Goal: Information Seeking & Learning: Learn about a topic

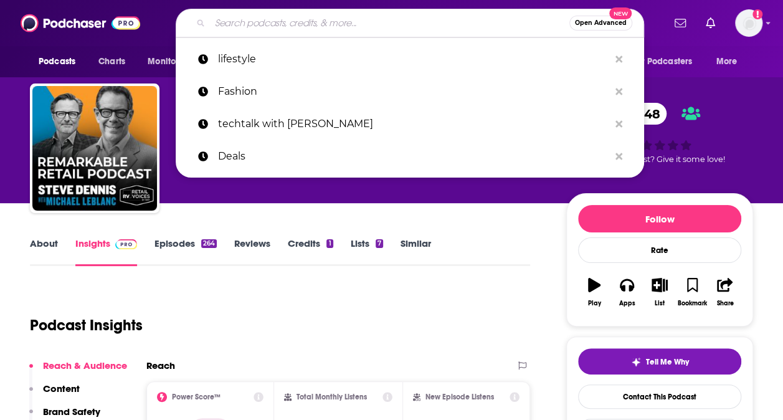
click at [285, 18] on input "Search podcasts, credits, & more..." at bounding box center [389, 23] width 359 height 20
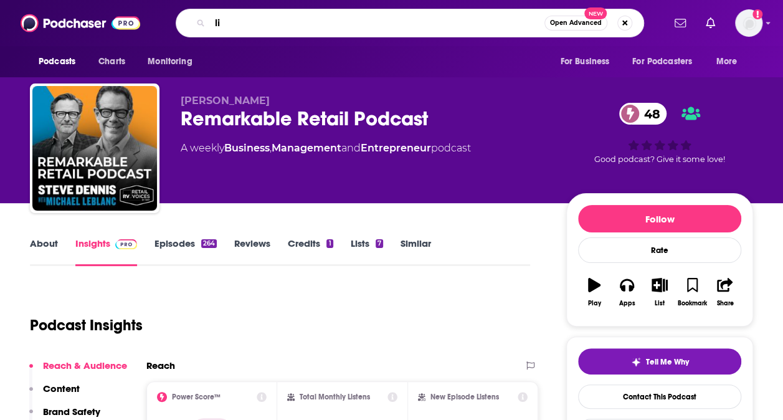
type input "l"
type input "tech deals"
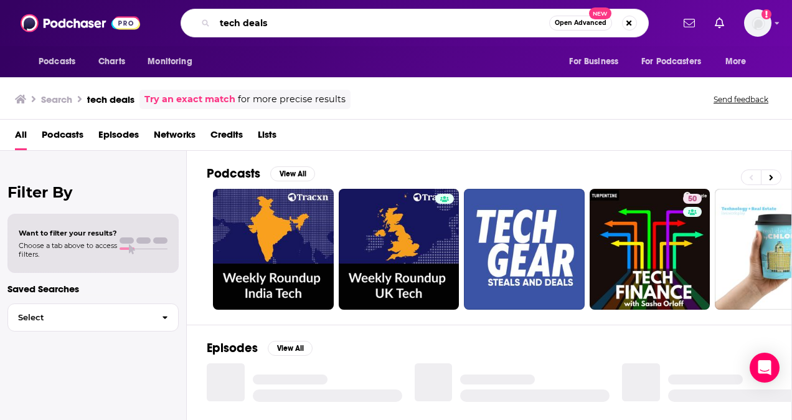
drag, startPoint x: 305, startPoint y: 22, endPoint x: 203, endPoint y: 29, distance: 102.3
click at [203, 29] on div "tech deals Open Advanced New" at bounding box center [415, 23] width 468 height 29
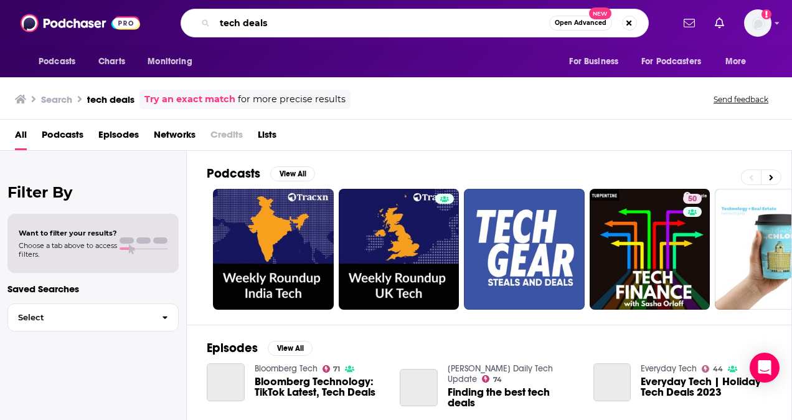
click at [280, 19] on input "tech deals" at bounding box center [382, 23] width 334 height 20
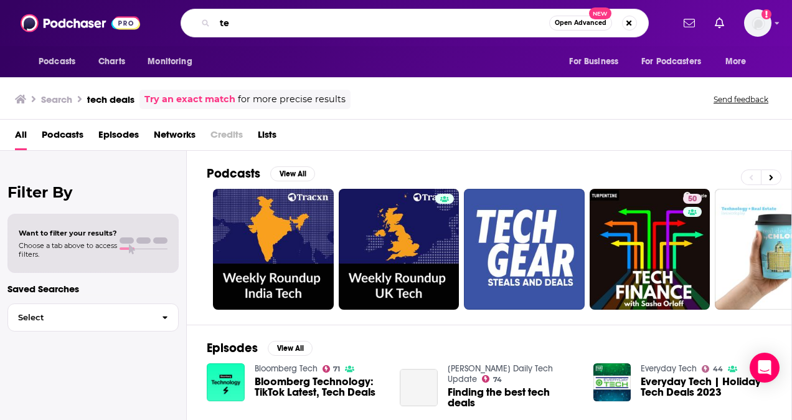
type input "t"
type input "The feed"
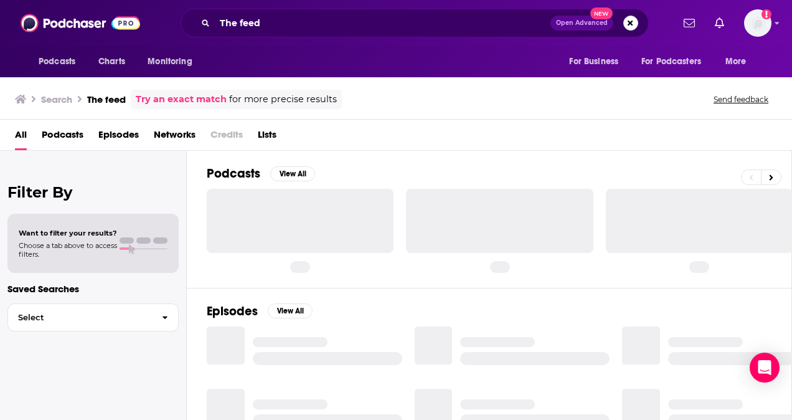
click at [253, 207] on div at bounding box center [300, 221] width 187 height 64
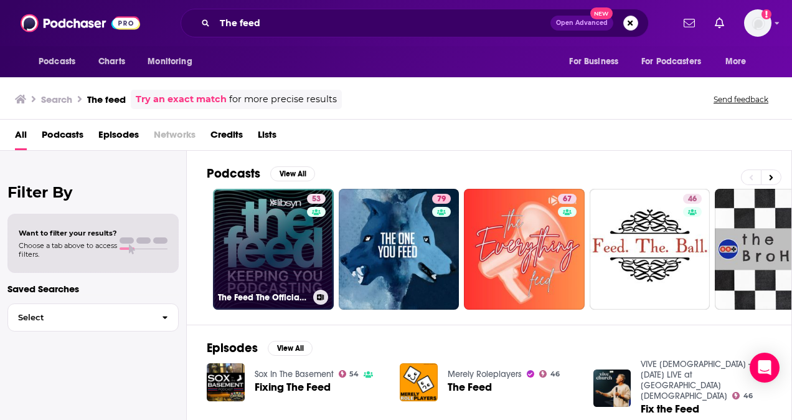
drag, startPoint x: 253, startPoint y: 207, endPoint x: 228, endPoint y: 255, distance: 54.0
click at [228, 255] on link "53 The Feed The Official Libsyn Podcast" at bounding box center [273, 249] width 121 height 121
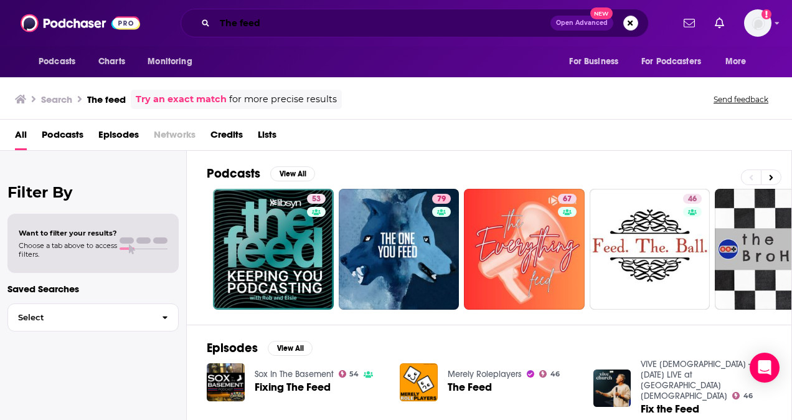
click at [309, 20] on input "The feed" at bounding box center [383, 23] width 336 height 20
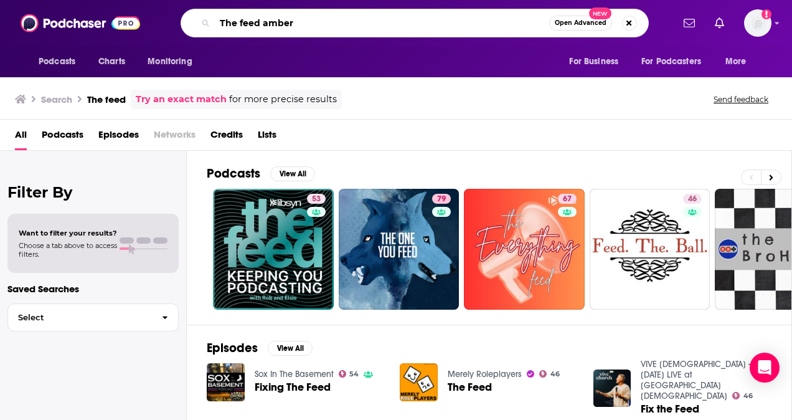
type input "The feed amber"
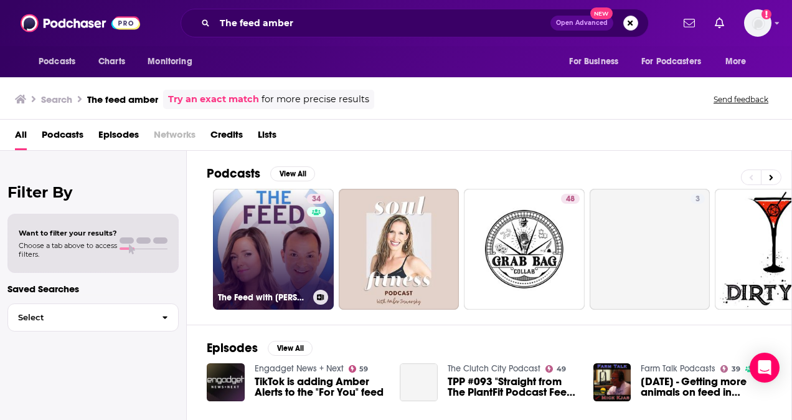
click at [248, 235] on link "34 The Feed with Amber Mac & Michael B" at bounding box center [273, 249] width 121 height 121
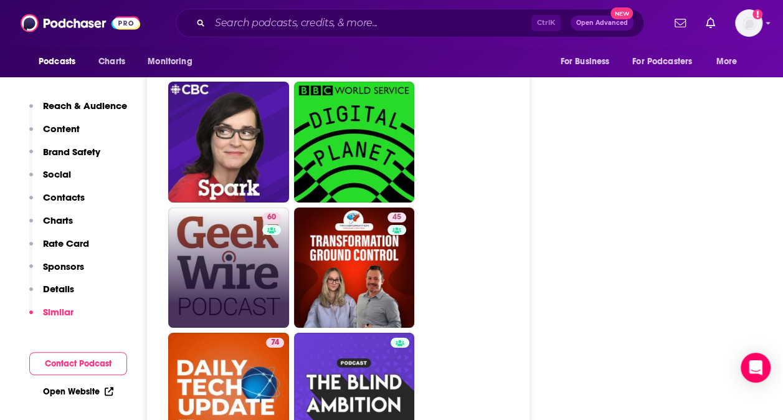
scroll to position [2264, 0]
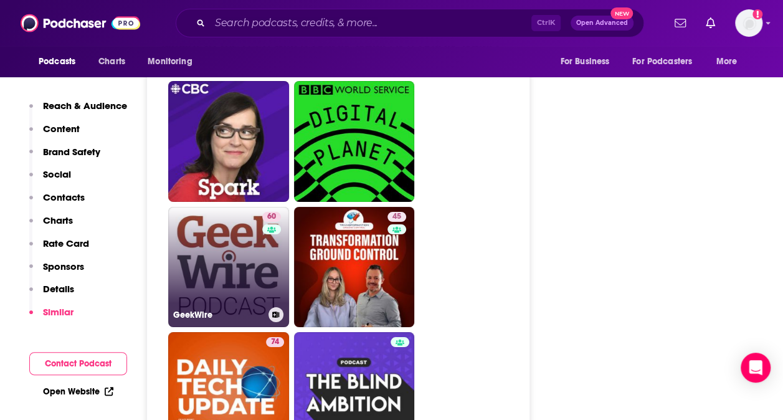
click at [250, 210] on link "60 GeekWire" at bounding box center [228, 267] width 121 height 121
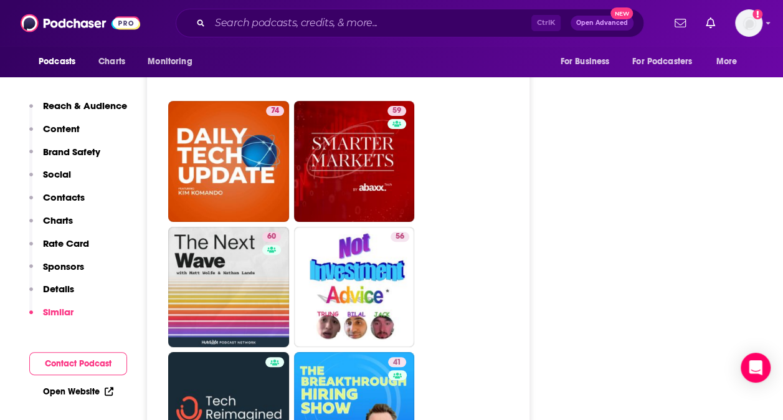
scroll to position [2497, 0]
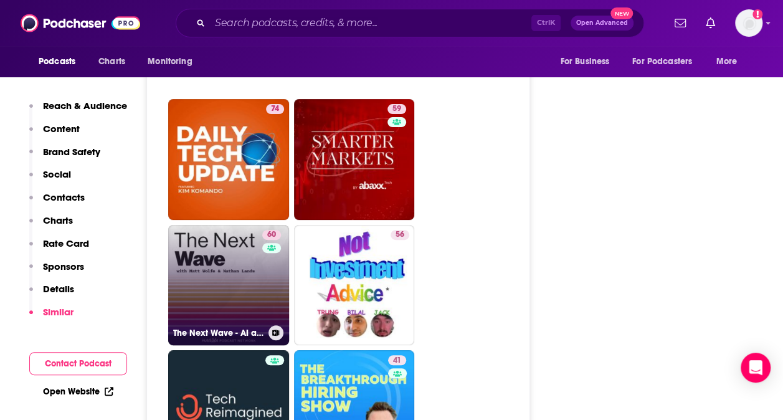
click at [245, 225] on link "60 The Next Wave - AI and The Future of Technology" at bounding box center [228, 285] width 121 height 121
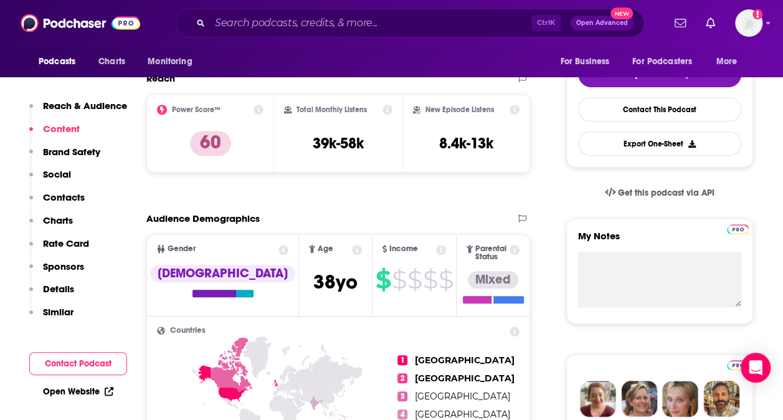
scroll to position [286, 0]
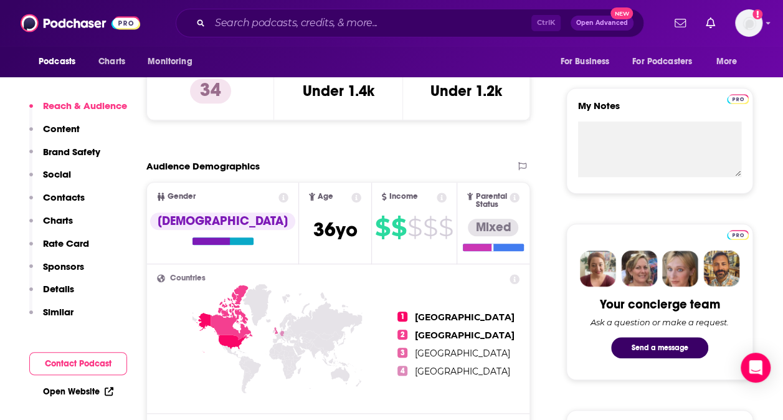
scroll to position [423, 0]
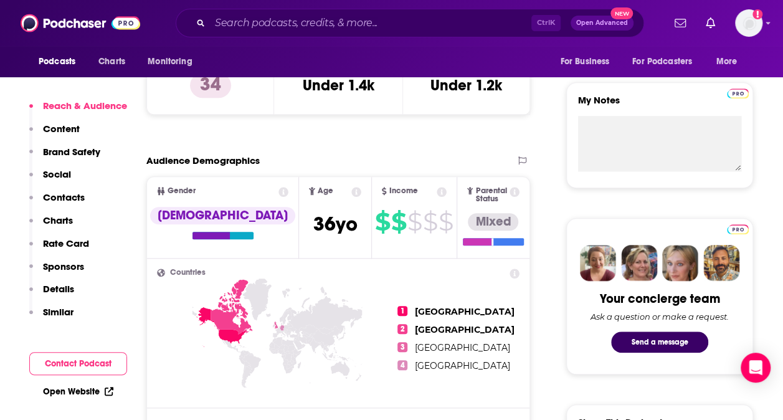
click at [65, 288] on p "Details" at bounding box center [58, 289] width 31 height 12
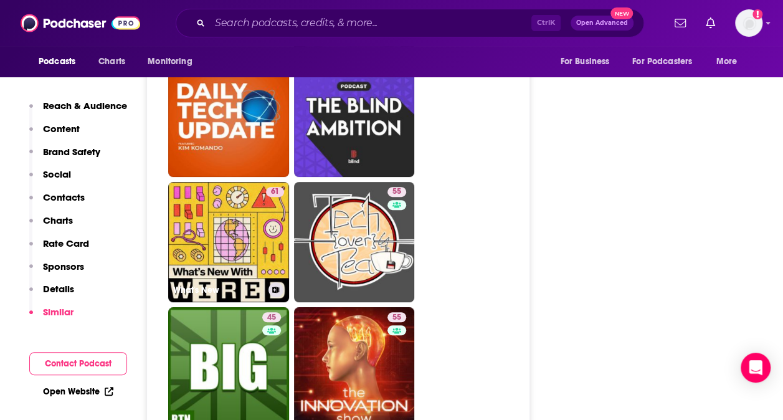
scroll to position [2543, 0]
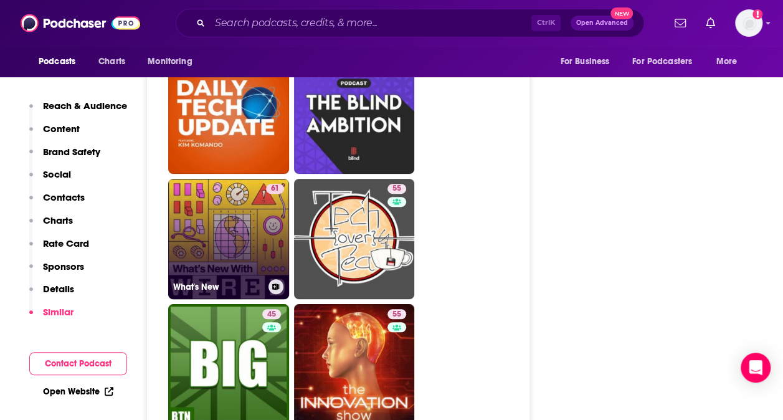
click at [222, 183] on link "61 What's New" at bounding box center [228, 239] width 121 height 121
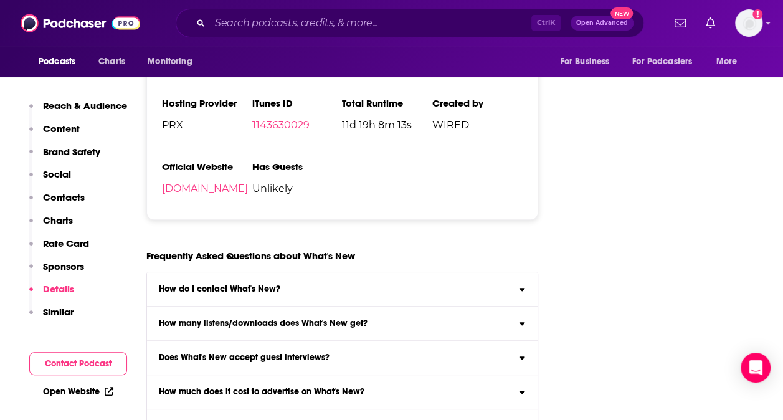
scroll to position [2765, 0]
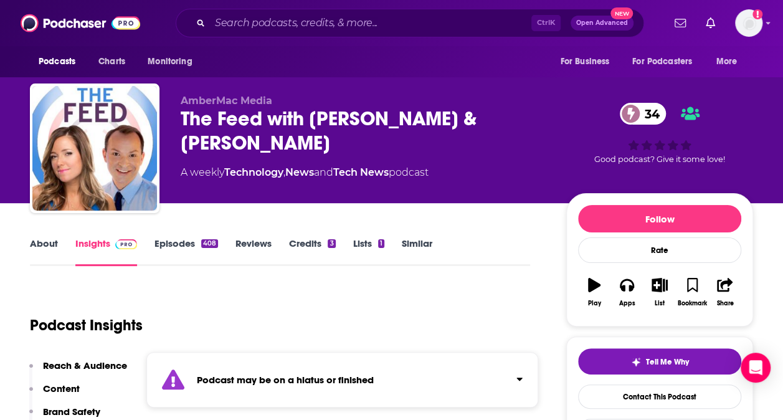
drag, startPoint x: 162, startPoint y: 247, endPoint x: 157, endPoint y: 316, distance: 68.7
click at [157, 316] on div "Podcast Insights" at bounding box center [275, 318] width 490 height 64
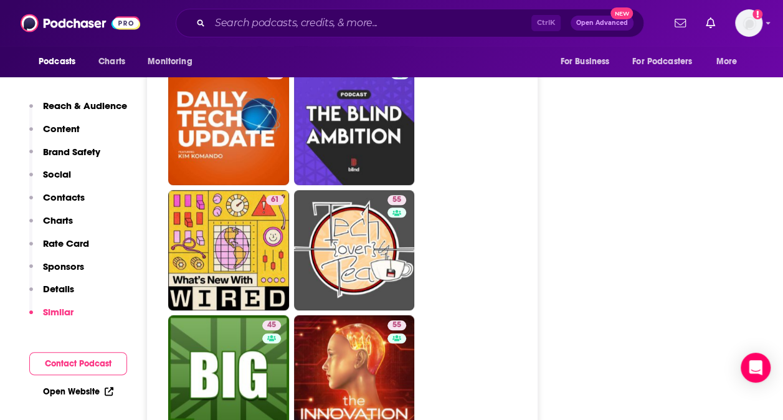
scroll to position [2731, 0]
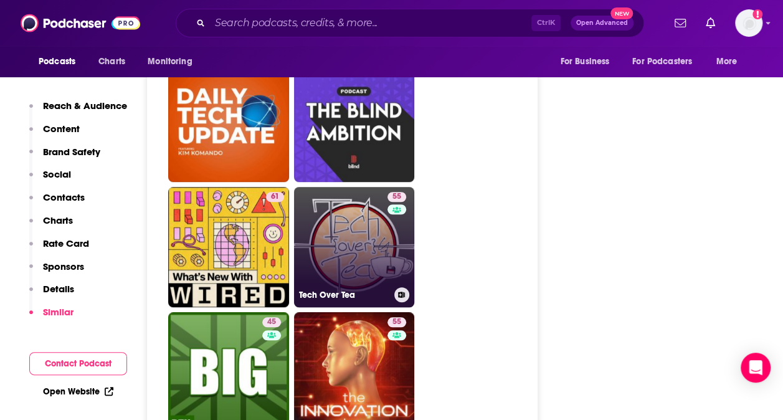
click at [339, 187] on link "55 Tech Over Tea" at bounding box center [354, 247] width 121 height 121
type input "https://www.podchaser.com/podcasts/tech-over-tea-1027266"
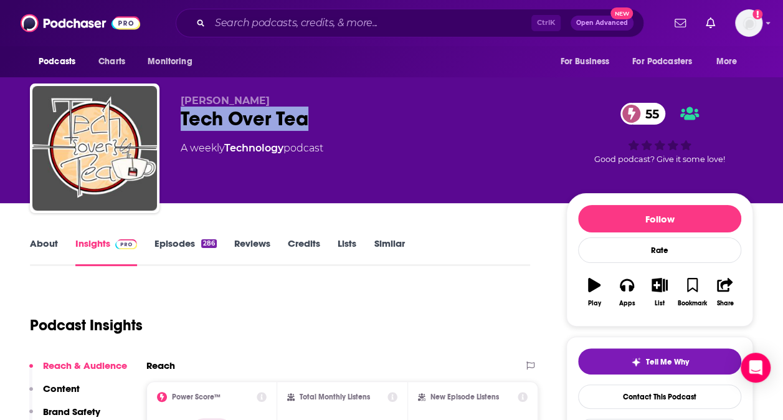
drag, startPoint x: 321, startPoint y: 116, endPoint x: 181, endPoint y: 114, distance: 140.1
click at [181, 114] on div "Tech Over Tea 55" at bounding box center [363, 118] width 365 height 24
copy h2 "Tech Over Tea"
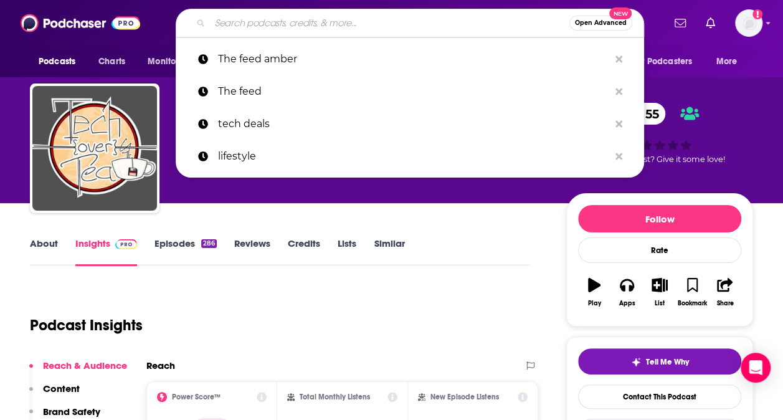
click at [388, 20] on input "Search podcasts, credits, & more..." at bounding box center [389, 23] width 359 height 20
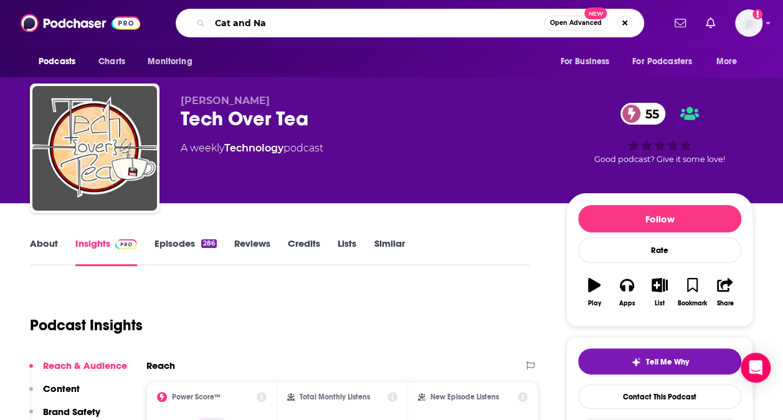
type input "Cat and Nat"
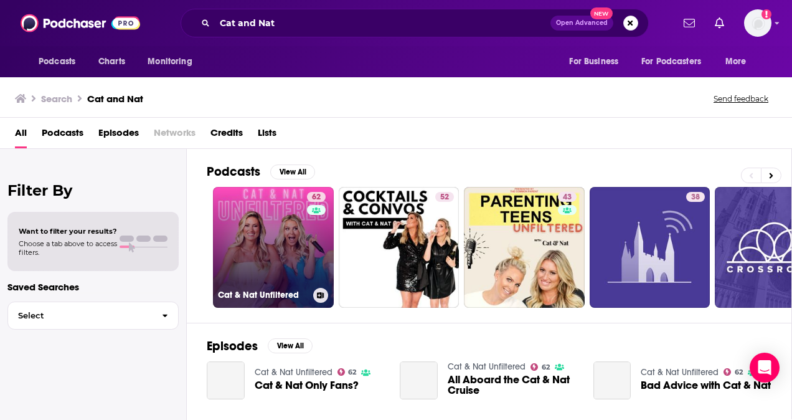
click at [274, 249] on link "62 Cat & Nat Unfiltered" at bounding box center [273, 247] width 121 height 121
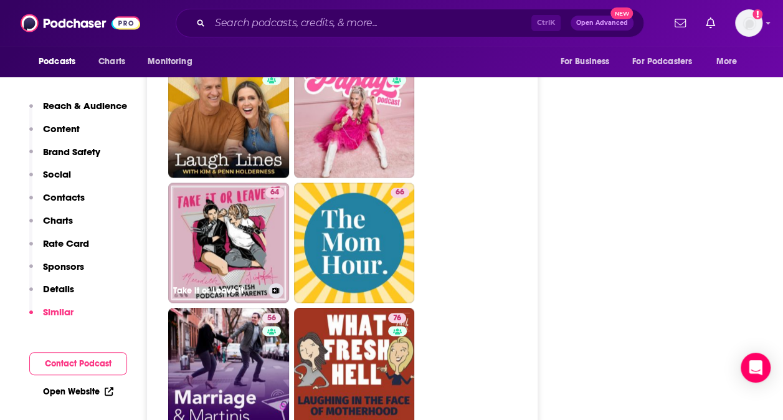
scroll to position [3126, 0]
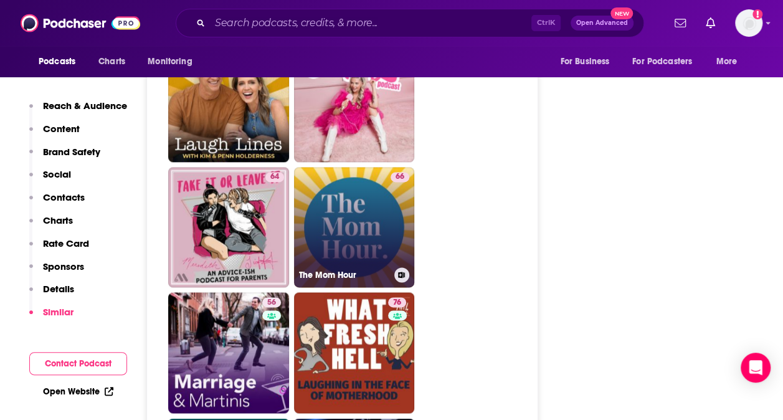
click at [352, 167] on link "66 The Mom Hour" at bounding box center [354, 227] width 121 height 121
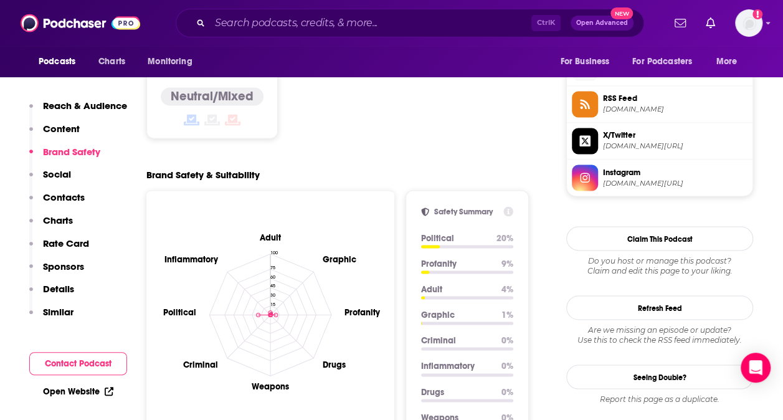
scroll to position [1086, 0]
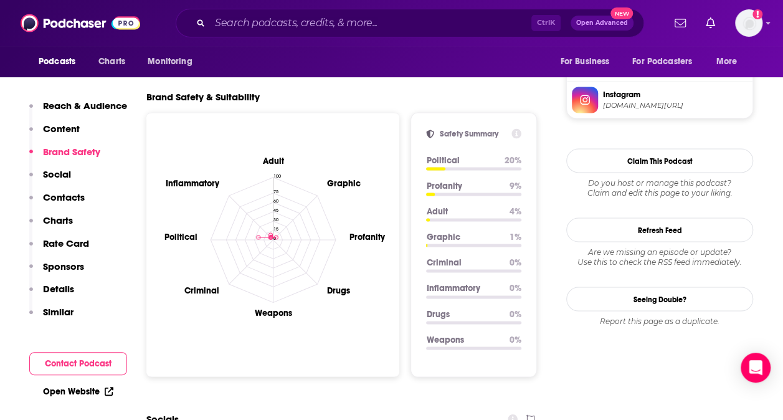
type input "https://www.podchaser.com/podcasts/cat-nat-unfiltered-744663"
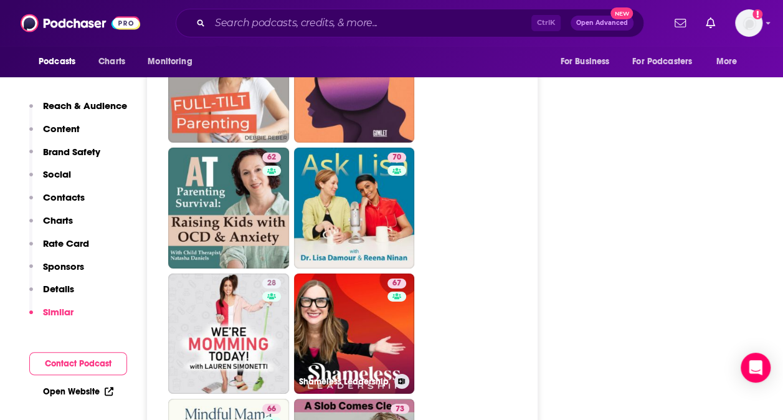
scroll to position [4234, 0]
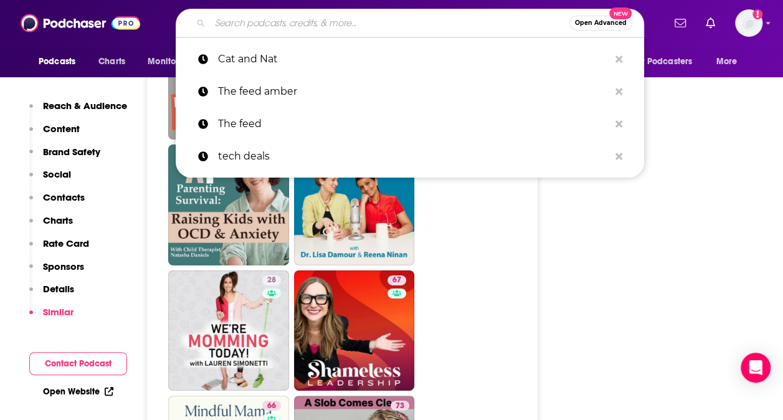
click at [368, 17] on input "Search podcasts, credits, & more..." at bounding box center [389, 23] width 359 height 20
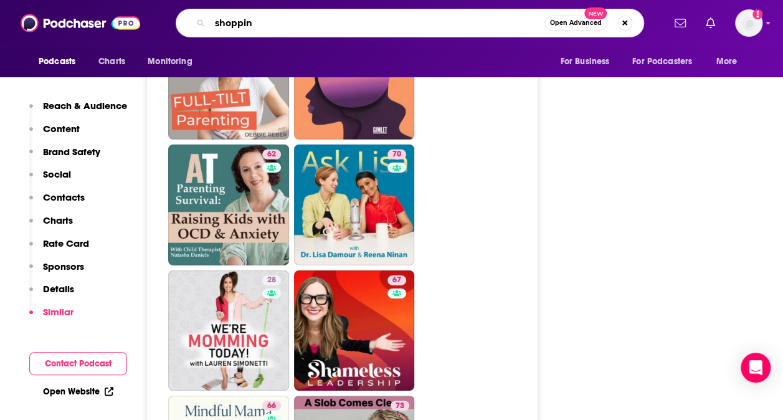
type input "shopping"
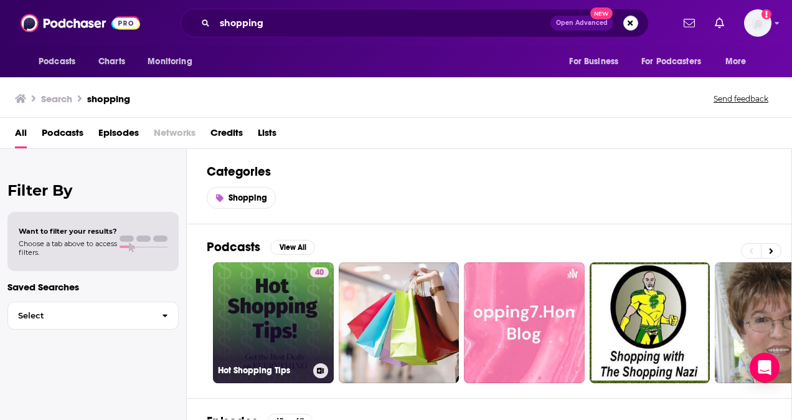
click at [246, 334] on link "40 Hot Shopping Tips" at bounding box center [273, 322] width 121 height 121
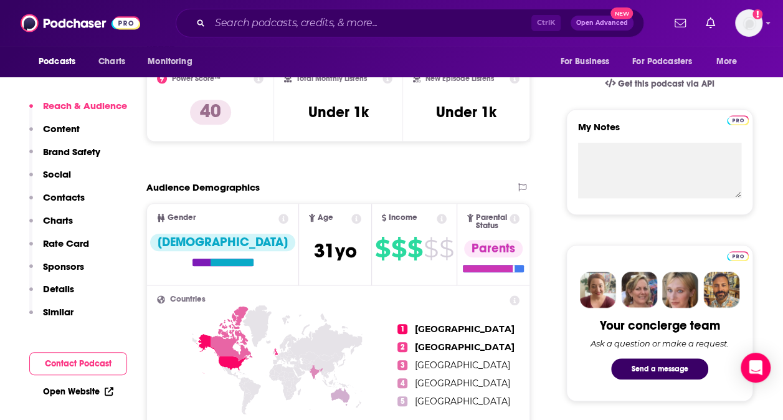
scroll to position [443, 0]
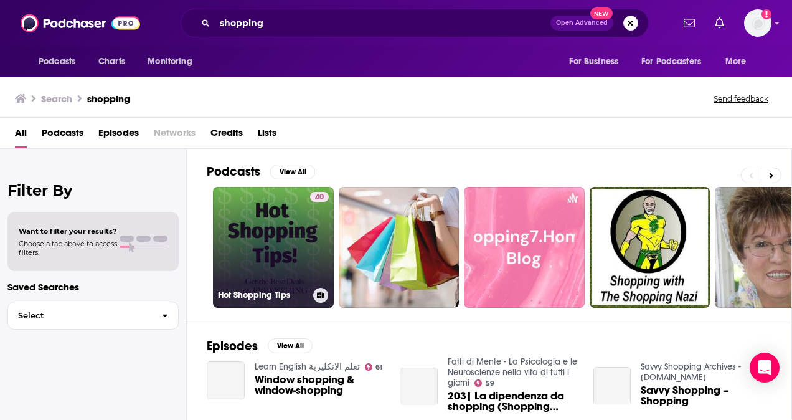
click at [220, 255] on link "40 Hot Shopping Tips" at bounding box center [273, 247] width 121 height 121
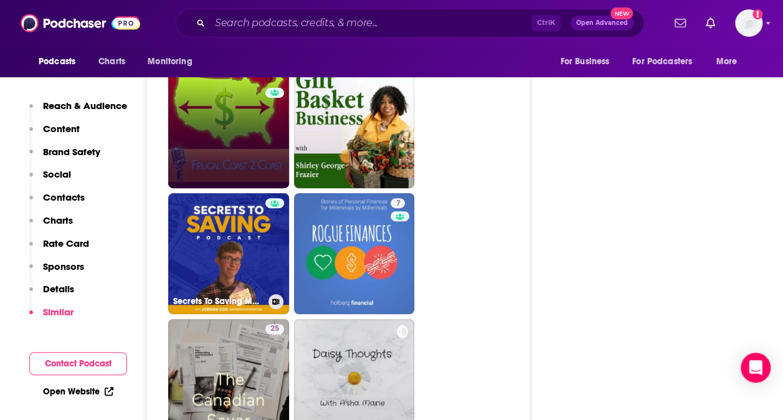
scroll to position [2477, 0]
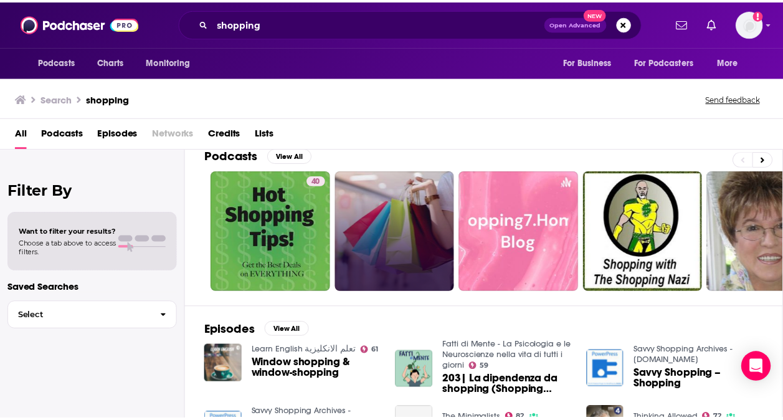
scroll to position [92, 0]
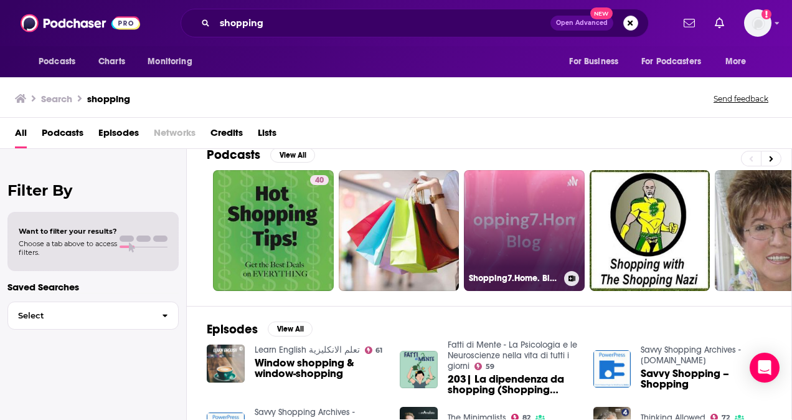
click at [499, 232] on link "Shopping7.Home. Blog" at bounding box center [524, 230] width 121 height 121
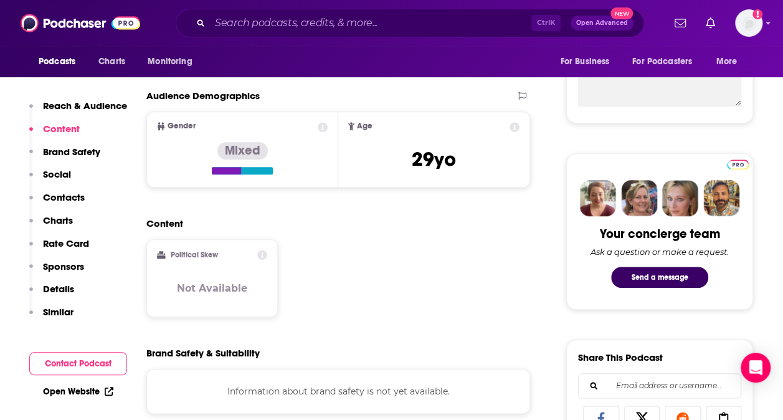
scroll to position [507, 0]
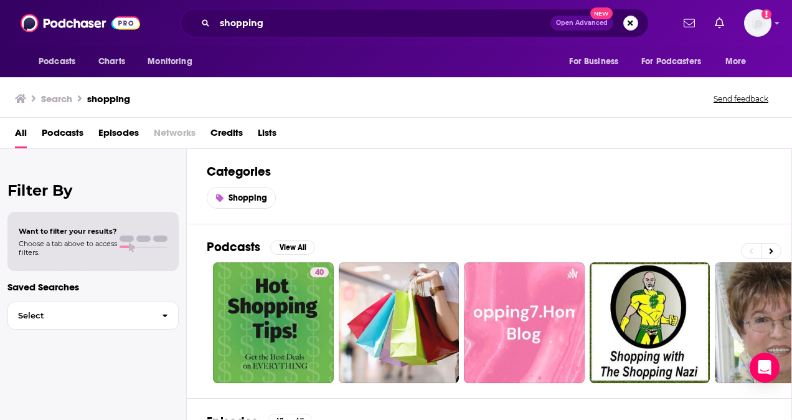
click at [394, 243] on div "Podcasts View All" at bounding box center [499, 250] width 585 height 23
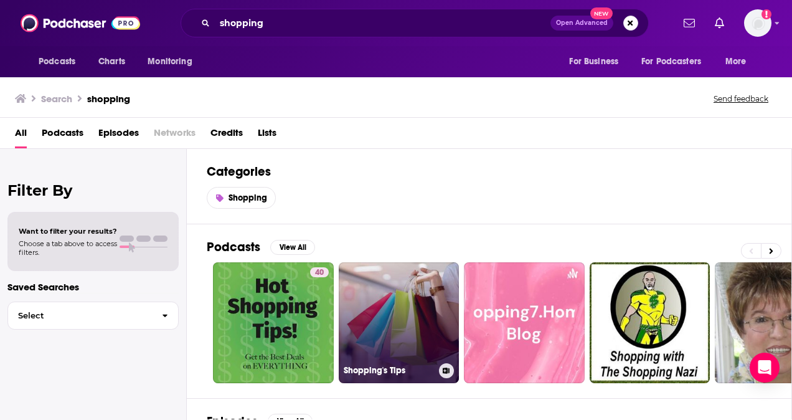
click at [370, 308] on link "Shopping's Tips" at bounding box center [399, 322] width 121 height 121
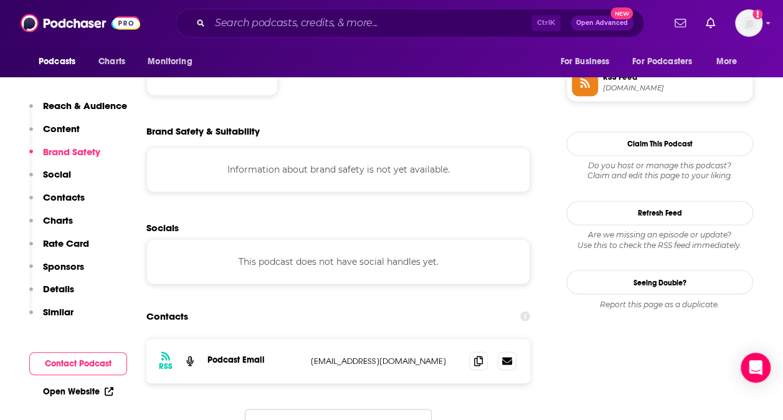
scroll to position [933, 0]
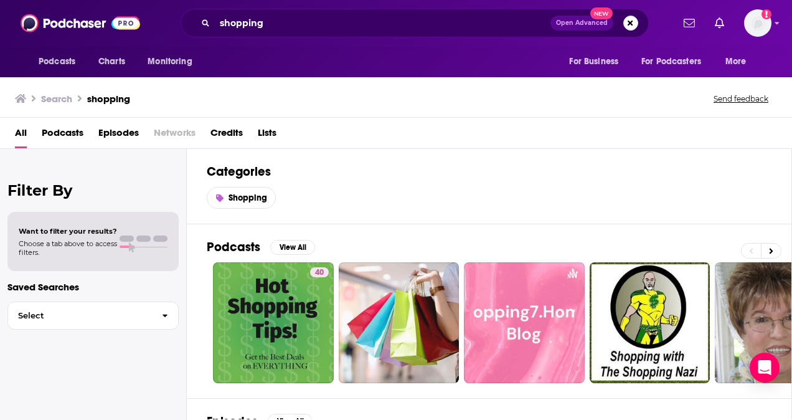
click at [275, 12] on div "shopping Open Advanced New" at bounding box center [415, 23] width 468 height 29
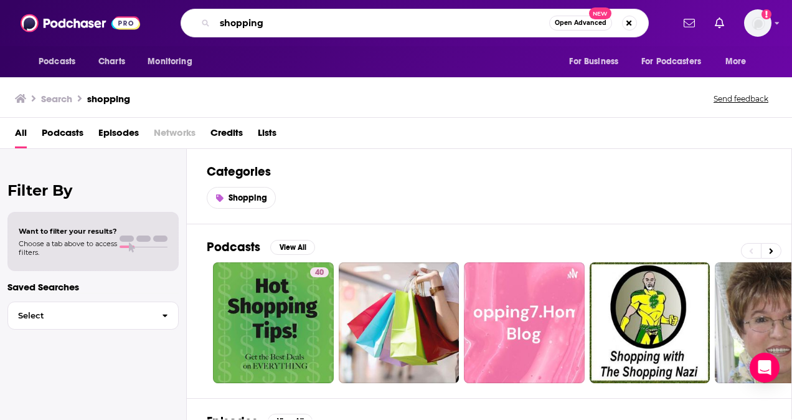
click at [278, 27] on input "shopping" at bounding box center [382, 23] width 334 height 20
type input "s"
type input "lifestyle"
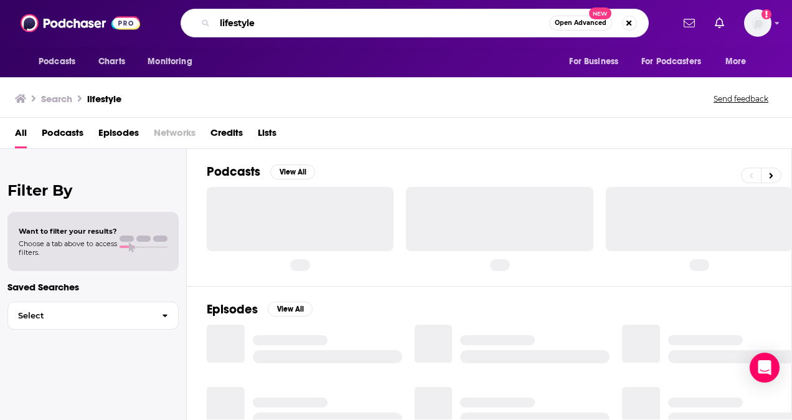
drag, startPoint x: 278, startPoint y: 27, endPoint x: 137, endPoint y: 17, distance: 141.1
click at [137, 17] on div "Podcasts Charts Monitoring lifestyle Open Advanced New For Business For Podcast…" at bounding box center [396, 23] width 792 height 46
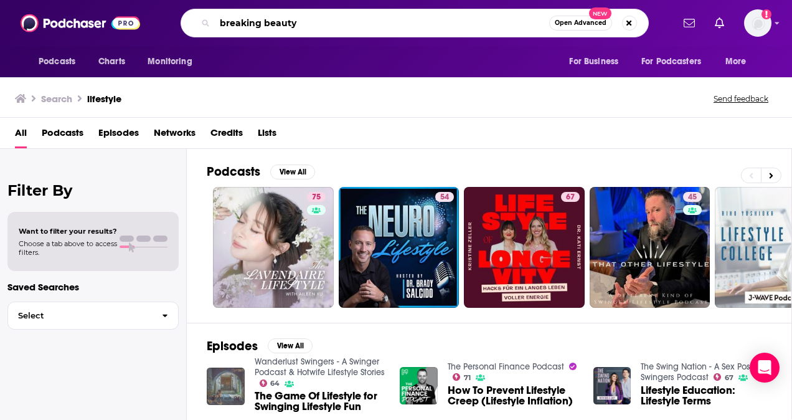
type input "breaking beauty"
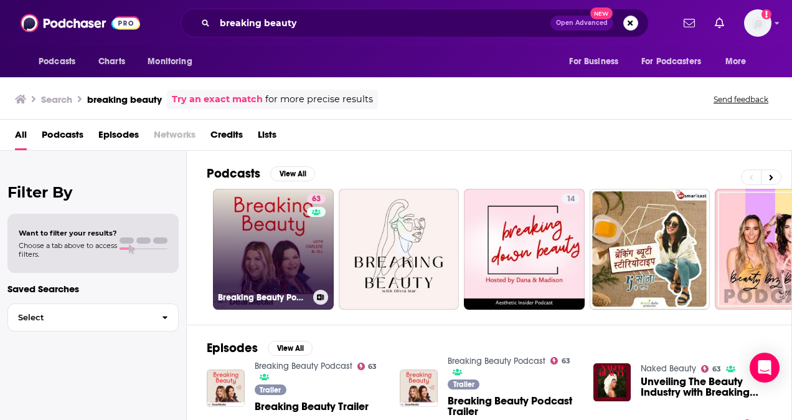
click at [247, 227] on link "63 Breaking Beauty Podcast" at bounding box center [273, 249] width 121 height 121
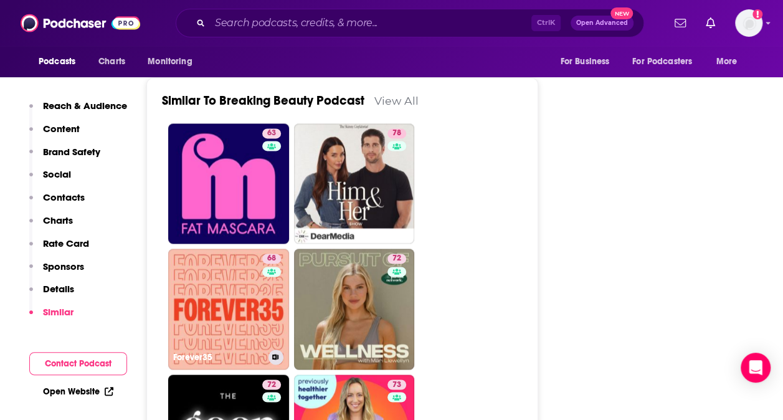
scroll to position [3168, 0]
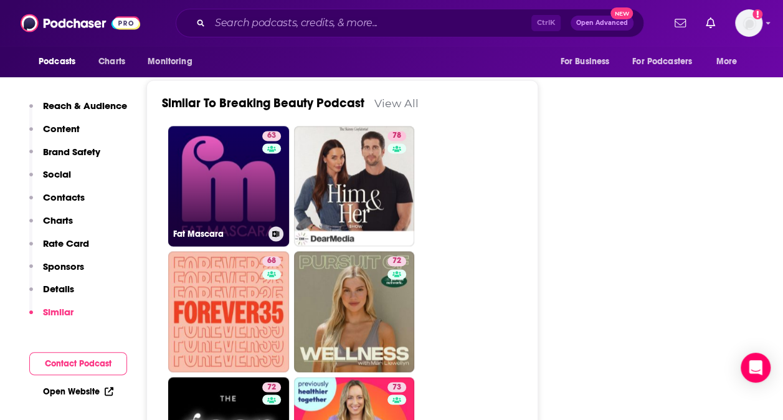
click at [230, 179] on link "63 Fat Mascara" at bounding box center [228, 186] width 121 height 121
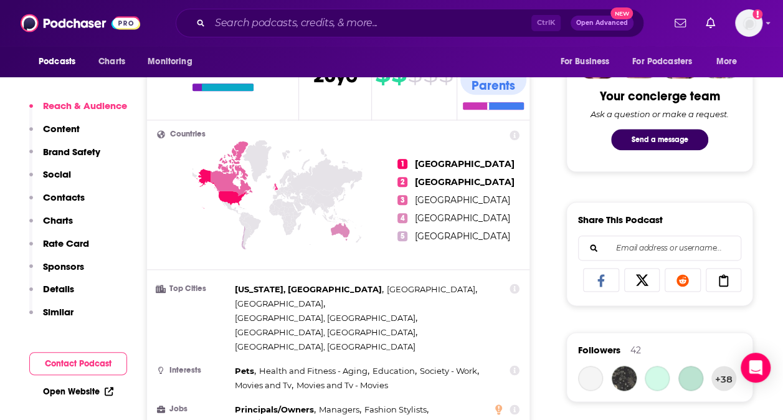
scroll to position [664, 0]
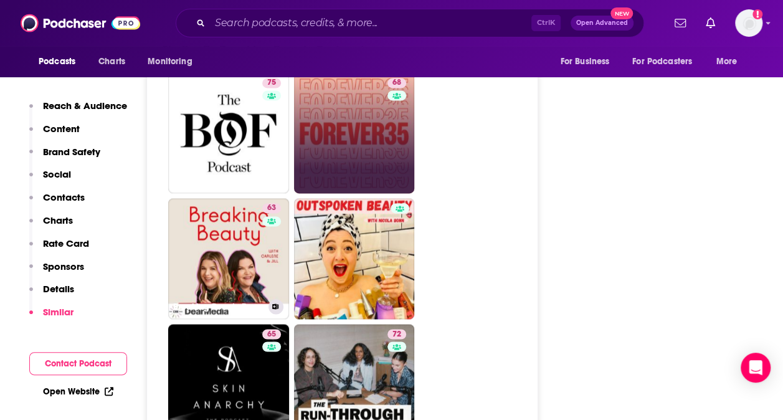
scroll to position [3226, 0]
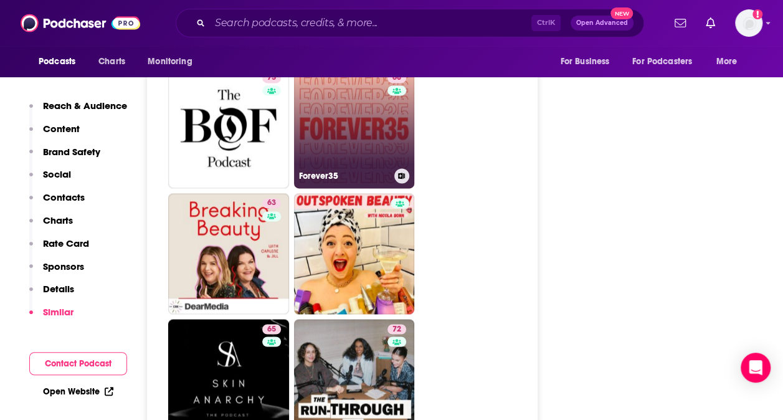
click at [342, 115] on link "68 Forever35" at bounding box center [354, 128] width 121 height 121
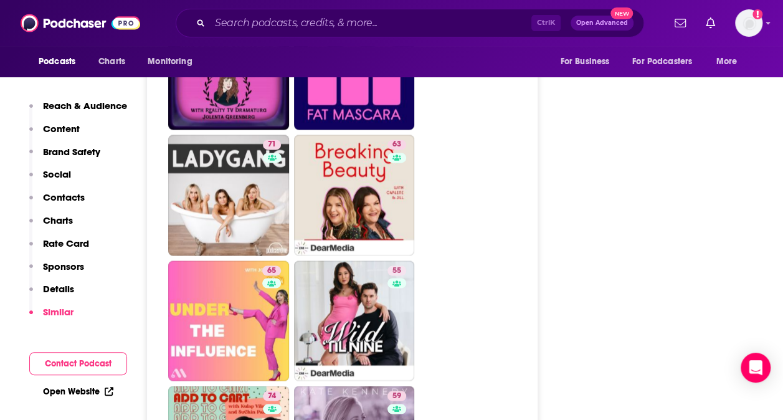
scroll to position [3285, 0]
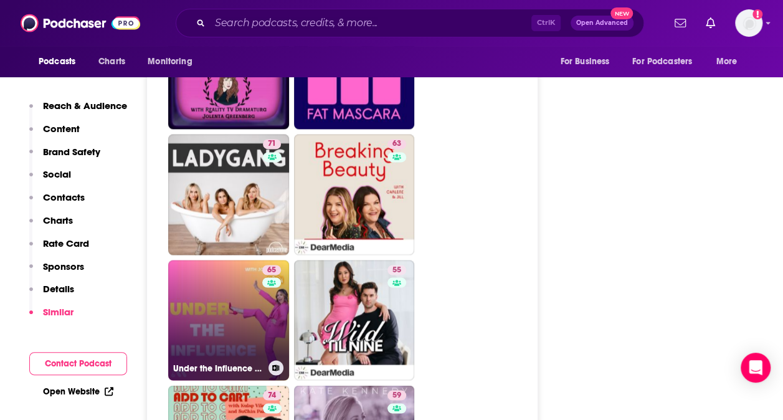
click at [206, 318] on link "65 Under the Influence with Jo Piazza" at bounding box center [228, 320] width 121 height 121
type input "https://www.podchaser.com/podcasts/under-the-influence-with-jo-pi-1590115"
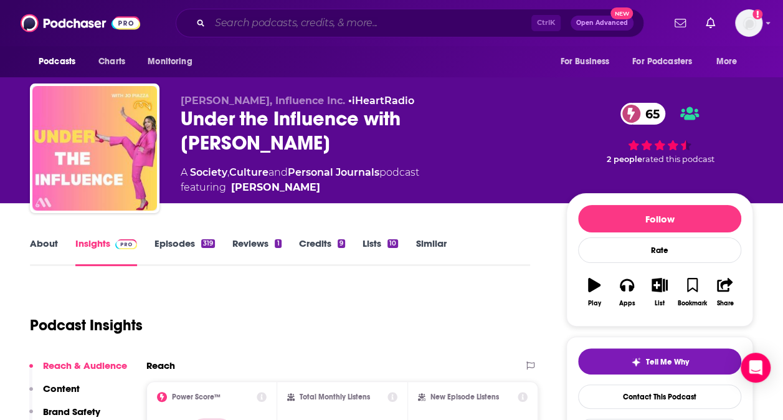
click at [235, 20] on input "Search podcasts, credits, & more..." at bounding box center [370, 23] width 321 height 20
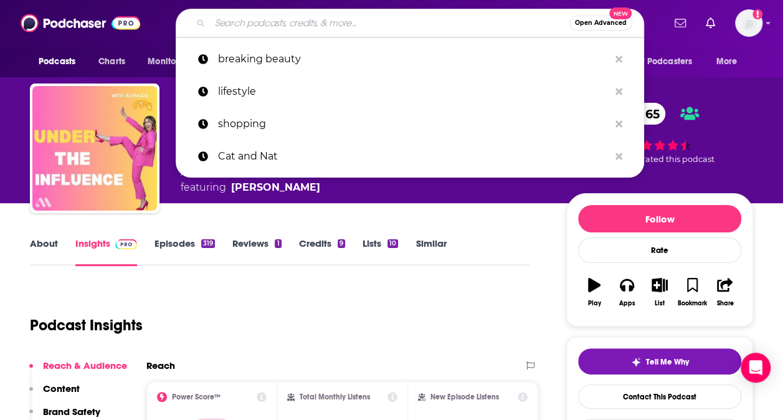
paste input "Tech Over Tea"
type input "Tech Over Tea"
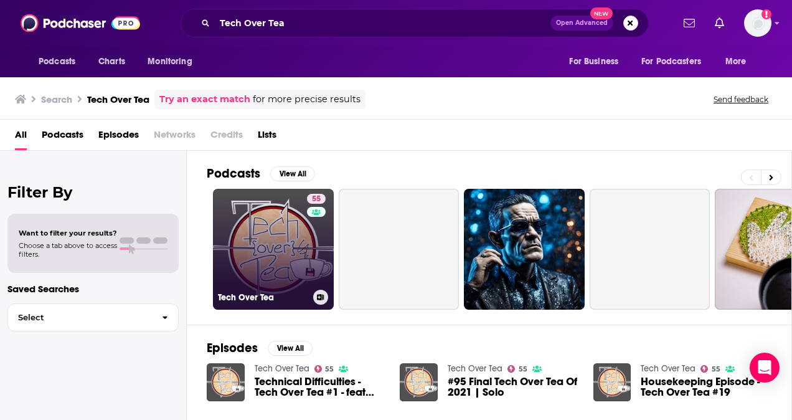
click at [275, 218] on link "55 Tech Over Tea" at bounding box center [273, 249] width 121 height 121
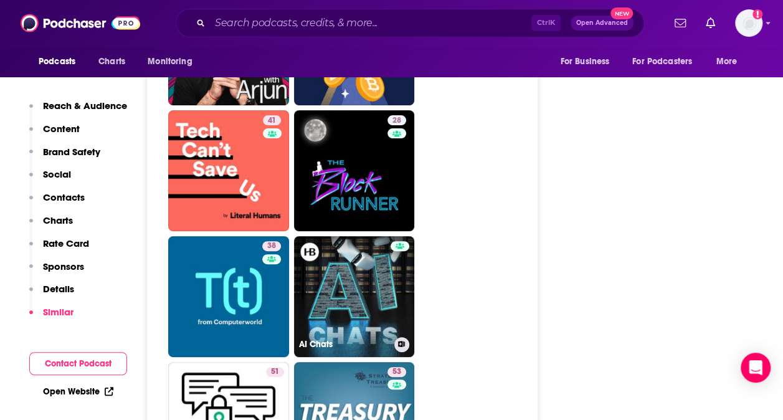
scroll to position [2433, 0]
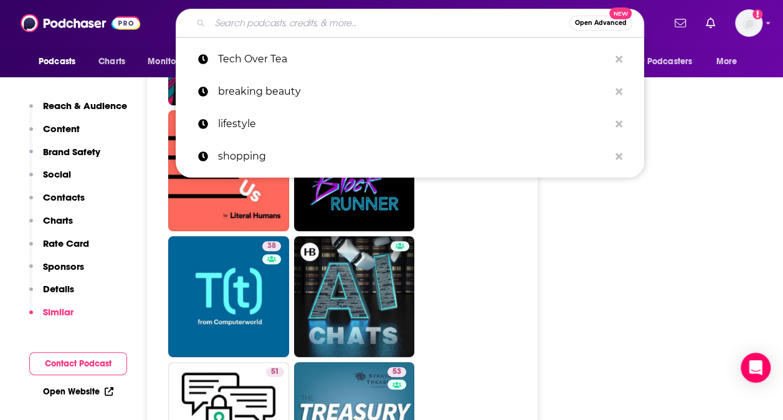
click at [288, 26] on input "Search podcasts, credits, & more..." at bounding box center [389, 23] width 359 height 20
click at [288, 26] on input "v" at bounding box center [389, 23] width 359 height 20
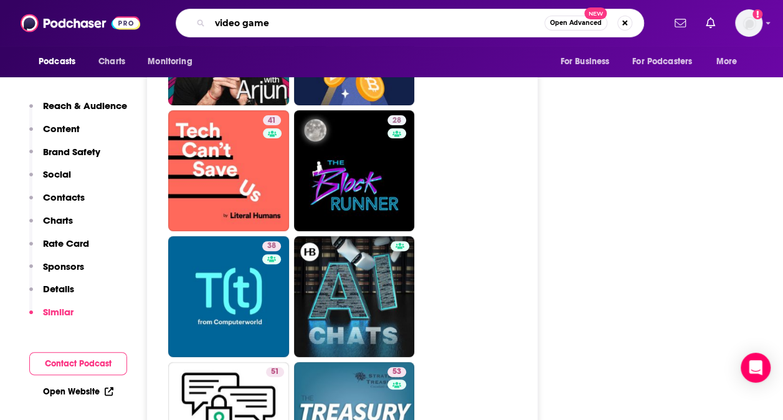
type input "video games"
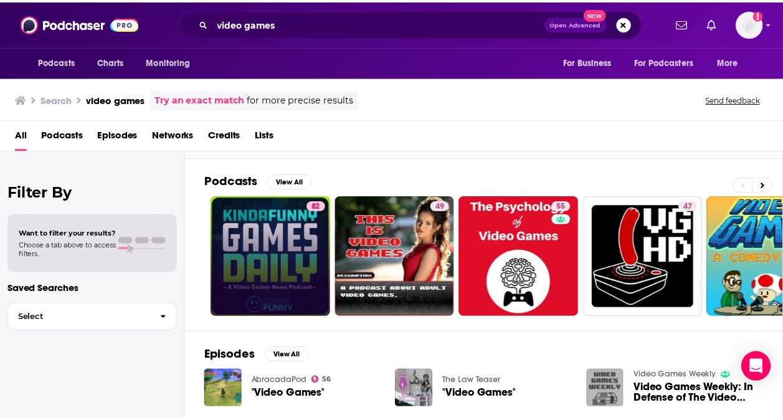
scroll to position [65, 0]
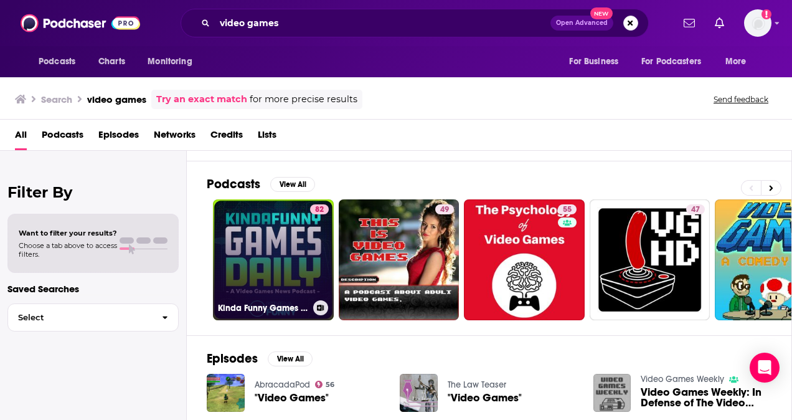
click at [253, 252] on link "82 Kinda Funny Games Daily: Video Games News Podcast" at bounding box center [273, 259] width 121 height 121
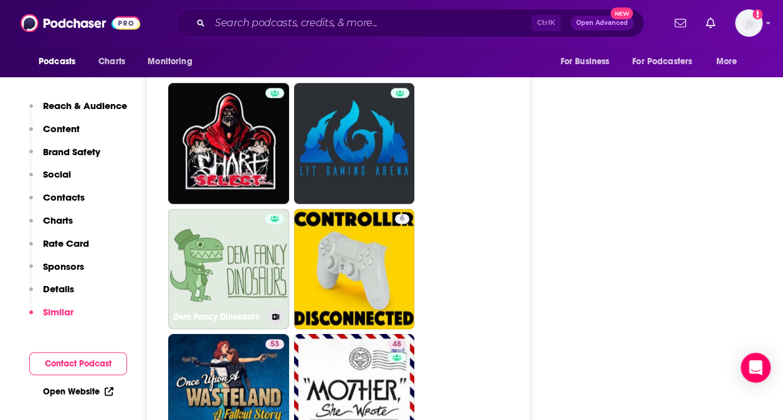
scroll to position [3030, 0]
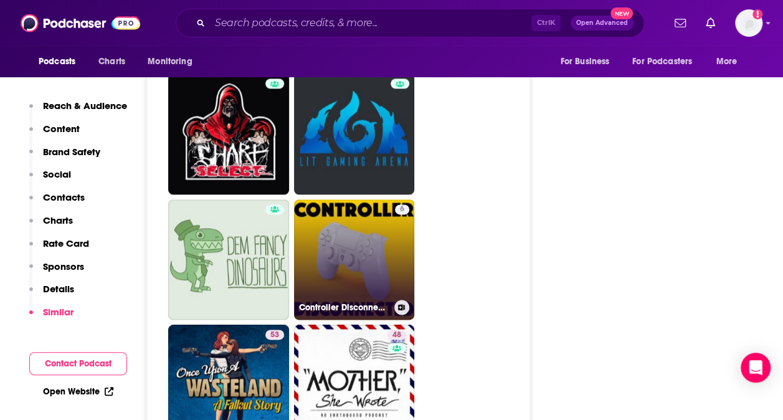
click at [343, 210] on link "6 Controller Disconnected" at bounding box center [354, 259] width 121 height 121
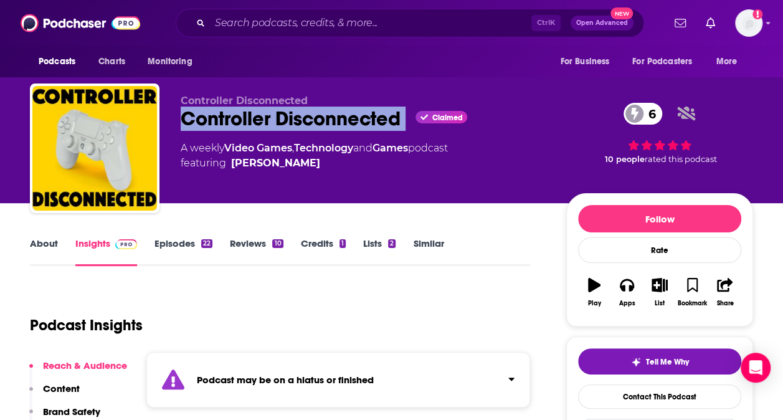
drag, startPoint x: 408, startPoint y: 118, endPoint x: 178, endPoint y: 118, distance: 230.4
click at [178, 118] on div "Controller Disconnected Controller Disconnected Claimed 6 A weekly Video Games …" at bounding box center [391, 150] width 723 height 134
copy div "Controller Disconnected"
type input "https://www.podchaser.com/podcasts/kinda-funny-games-daily-video-532287"
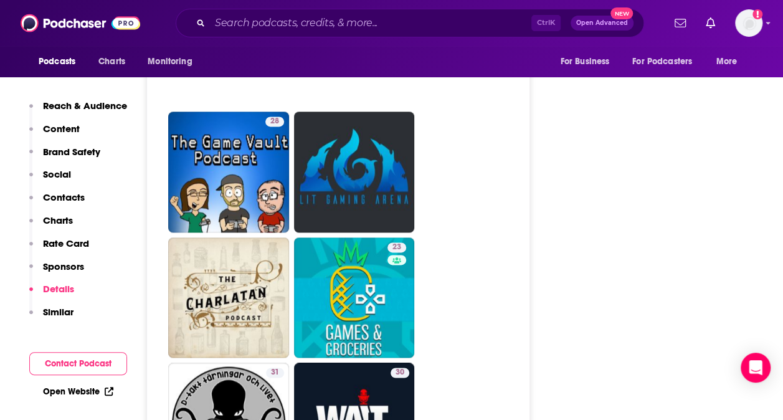
scroll to position [3097, 0]
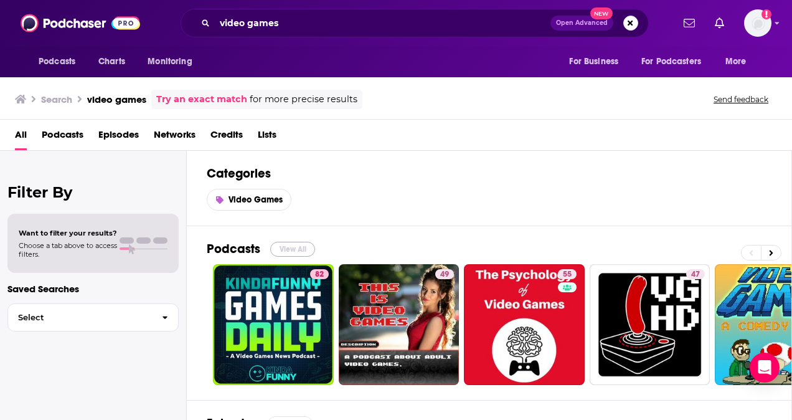
click at [293, 245] on button "View All" at bounding box center [292, 249] width 45 height 15
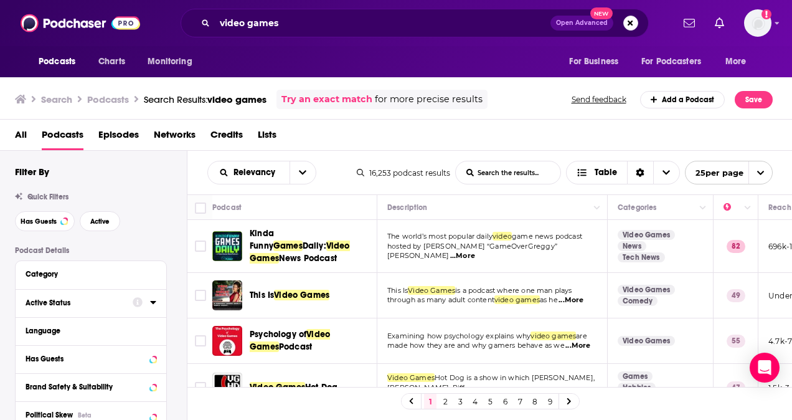
click at [152, 301] on icon at bounding box center [153, 302] width 6 height 3
click at [144, 326] on icon "open menu" at bounding box center [145, 326] width 5 height 3
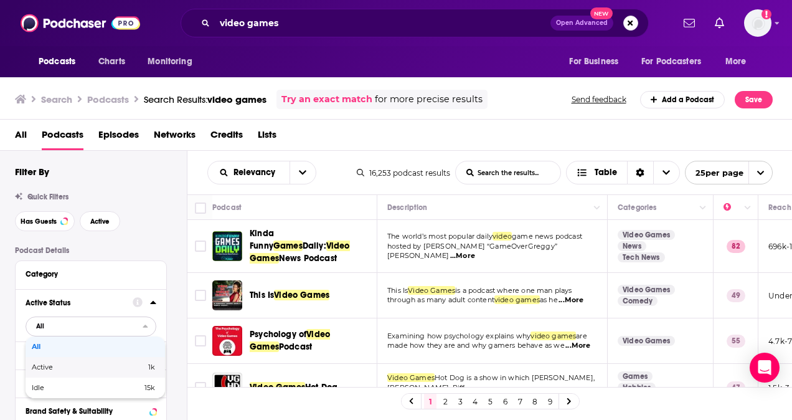
click at [122, 365] on span "1k" at bounding box center [127, 367] width 56 height 7
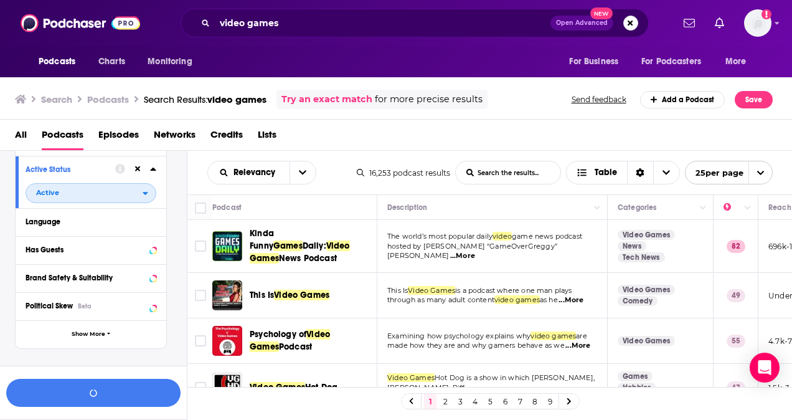
scroll to position [134, 0]
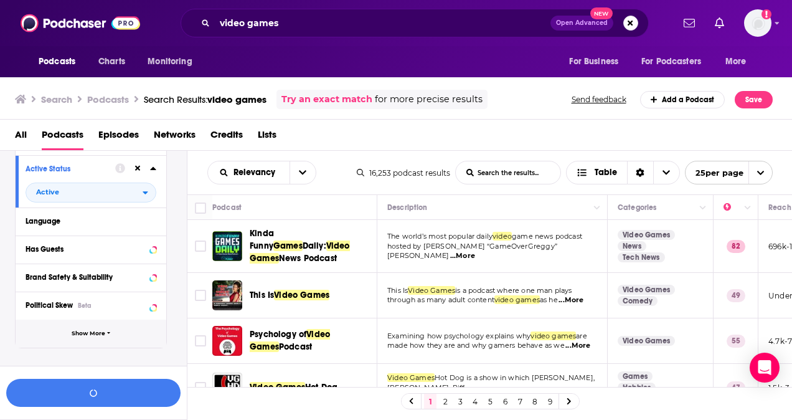
click at [105, 330] on span "Show More" at bounding box center [89, 333] width 34 height 7
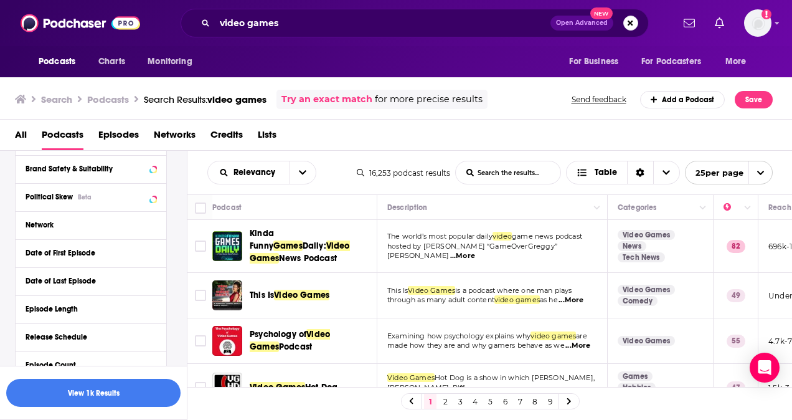
scroll to position [247, 0]
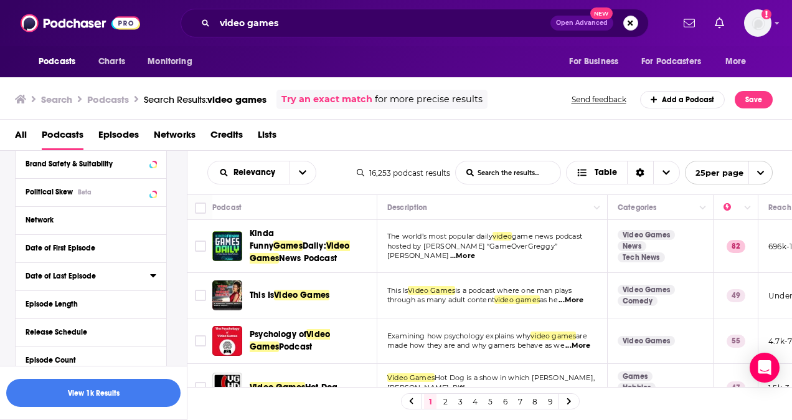
click at [144, 274] on button "Date of Last Episode" at bounding box center [88, 276] width 125 height 16
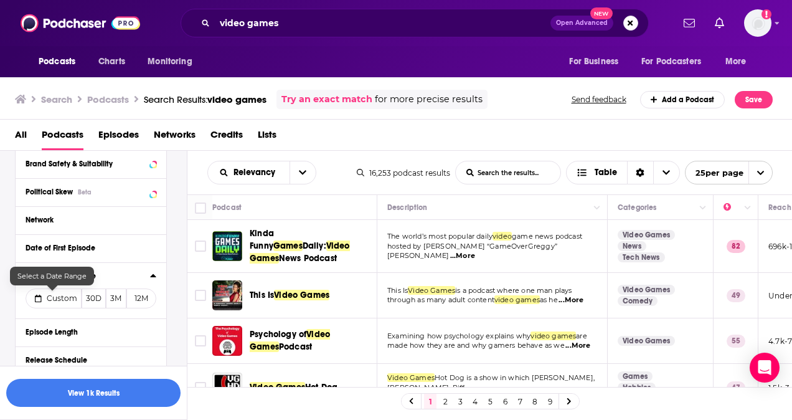
click at [73, 298] on span "Custom" at bounding box center [62, 297] width 31 height 9
select select "7"
select select "2025"
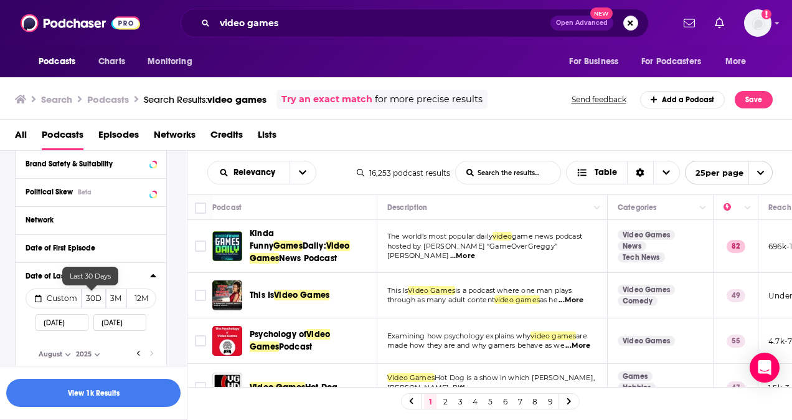
click at [93, 299] on button "30D" at bounding box center [94, 298] width 24 height 20
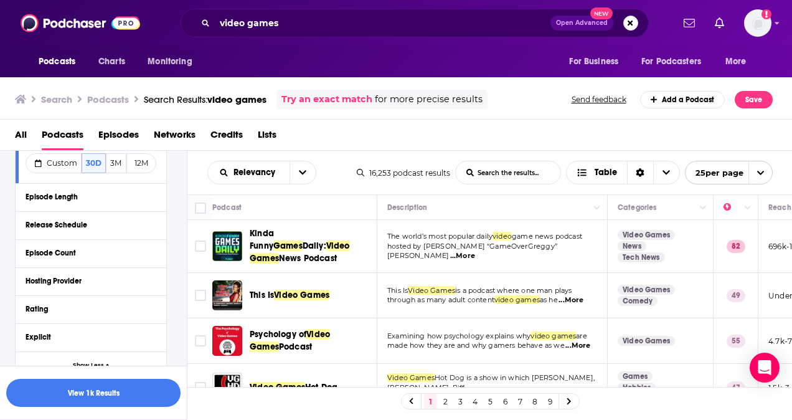
scroll to position [402, 0]
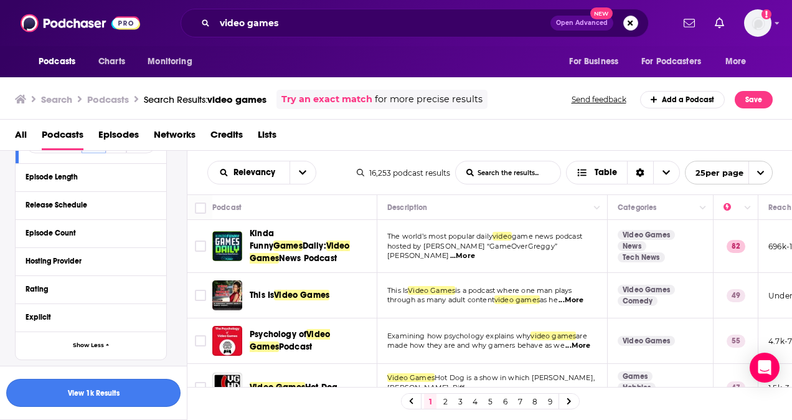
click at [71, 393] on button "View 1k Results" at bounding box center [93, 393] width 174 height 28
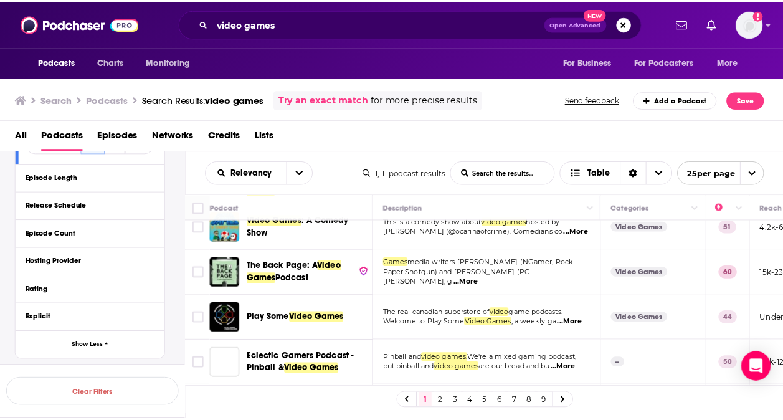
scroll to position [73, 0]
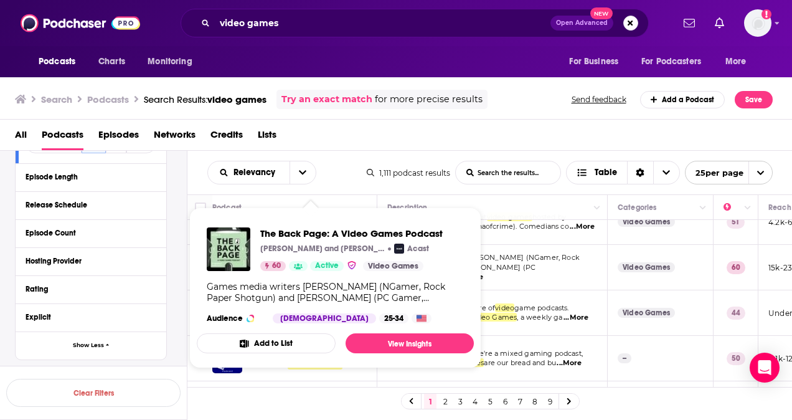
click at [290, 257] on div "The Back Page: A Video Games Podcast Samuel Roberts and Matthew Castle Acast 60…" at bounding box center [351, 249] width 182 height 44
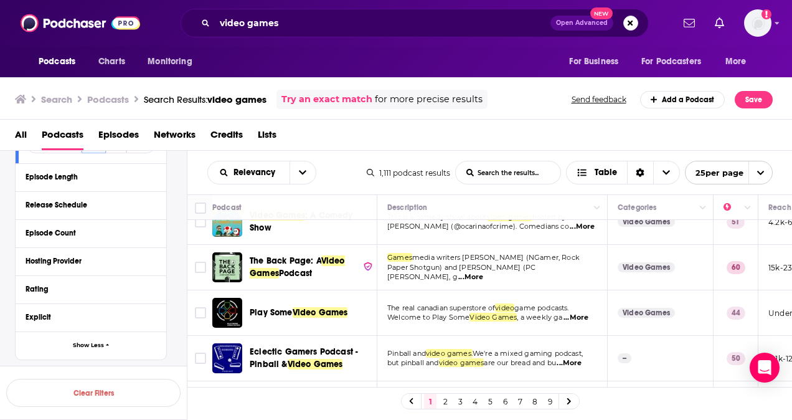
click at [336, 273] on span "The Back Page: A Video Games Podcast" at bounding box center [304, 267] width 108 height 25
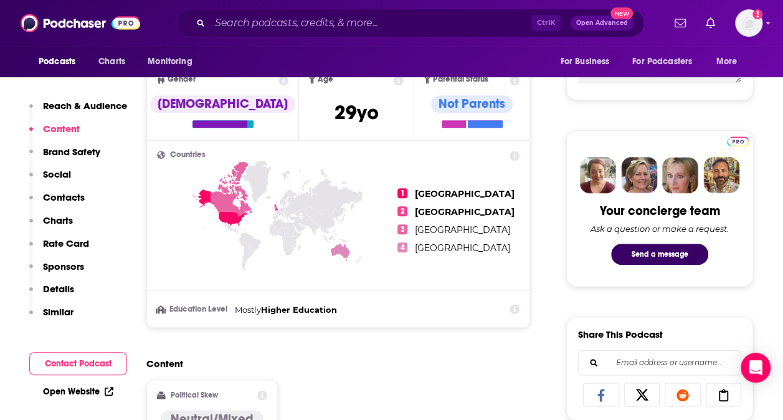
scroll to position [506, 0]
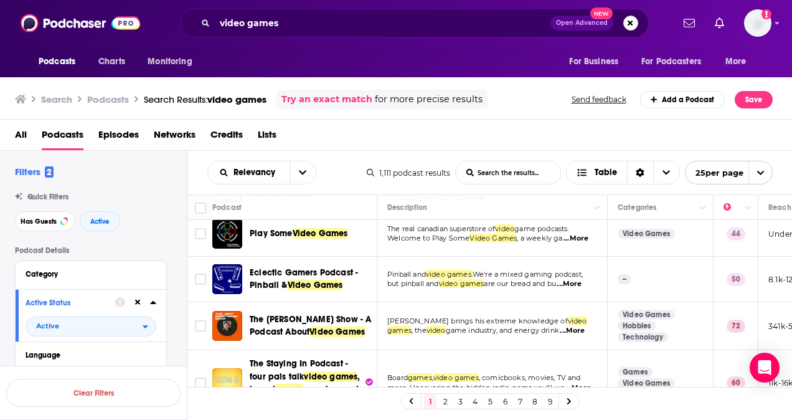
scroll to position [154, 0]
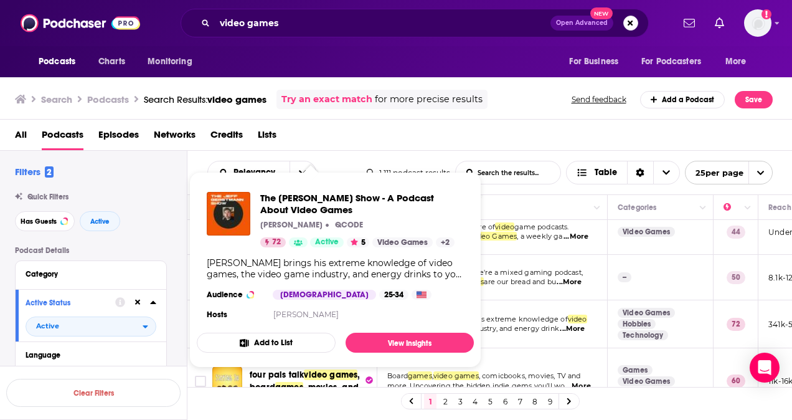
click at [265, 324] on div "The Jeff Gerstmann Show - A Podcast About Video Games Jeff Gerstmann QCODE 72 A…" at bounding box center [335, 257] width 277 height 151
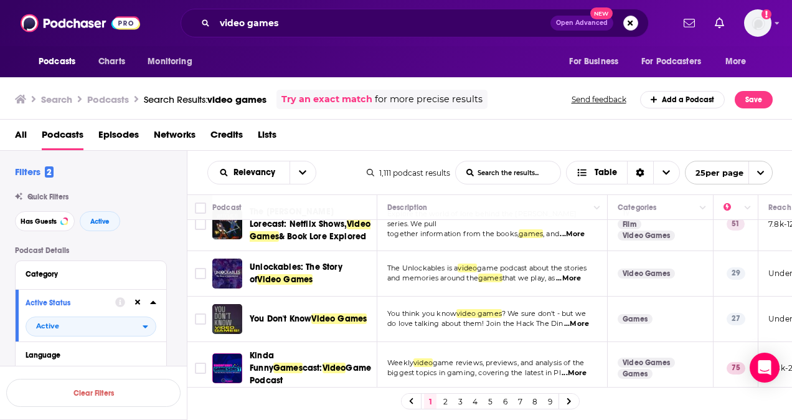
scroll to position [1040, 0]
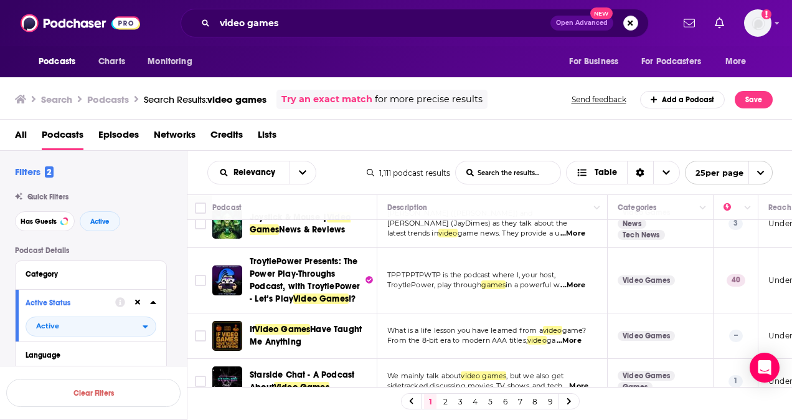
click at [448, 396] on link "2" at bounding box center [445, 400] width 12 height 15
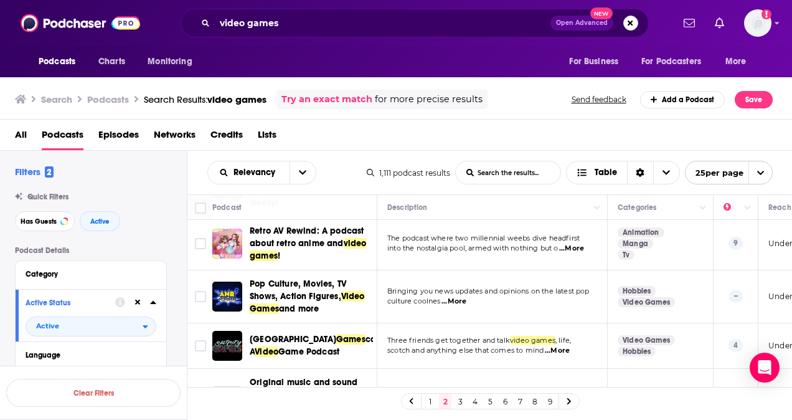
scroll to position [274, 0]
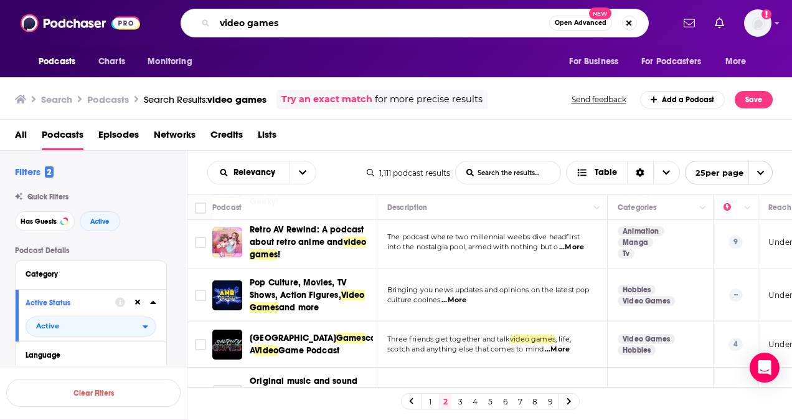
click at [318, 27] on input "video games" at bounding box center [382, 23] width 334 height 20
type input "v"
type input "reviews"
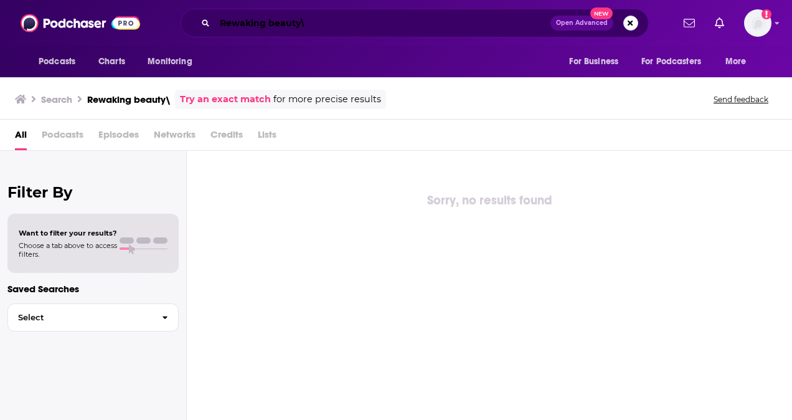
click at [318, 22] on input "Rewaking beauty\" at bounding box center [383, 23] width 336 height 20
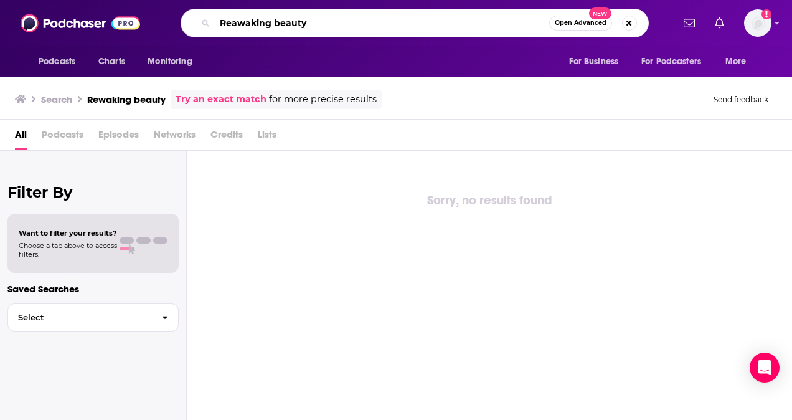
click at [257, 24] on input "Reawaking beauty" at bounding box center [382, 23] width 334 height 20
click at [254, 24] on input "Reawaking beauty" at bounding box center [382, 23] width 334 height 20
type input "Reawakening beauty"
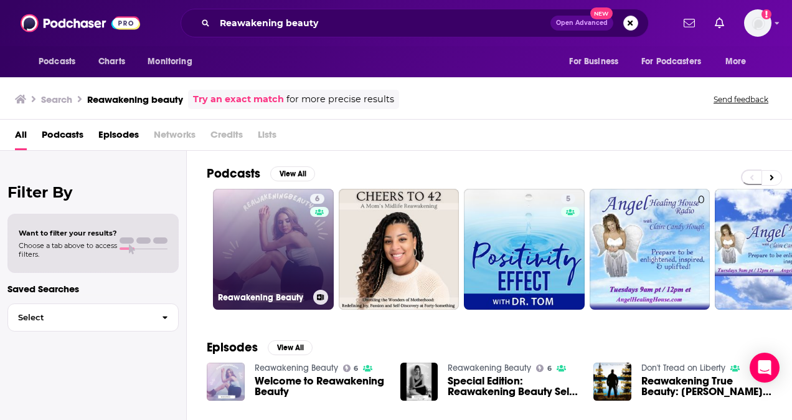
click at [243, 235] on link "6 Reawakening Beauty" at bounding box center [273, 249] width 121 height 121
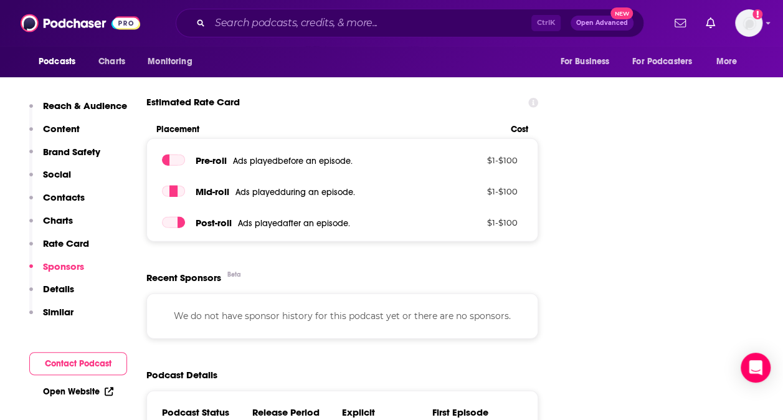
scroll to position [1533, 0]
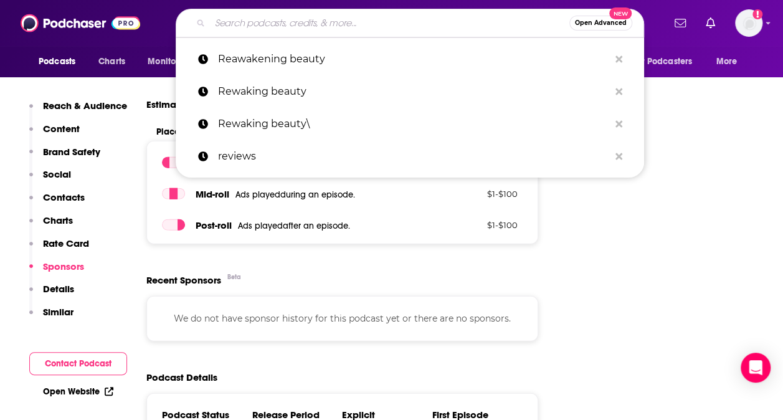
click at [238, 22] on input "Search podcasts, credits, & more..." at bounding box center [389, 23] width 359 height 20
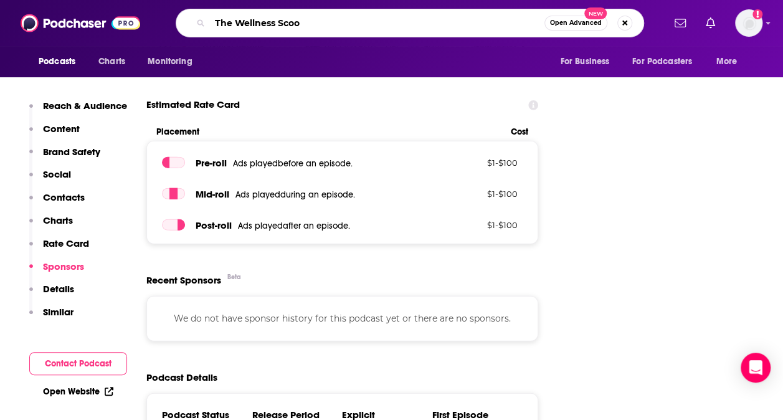
type input "The Wellness Scoop"
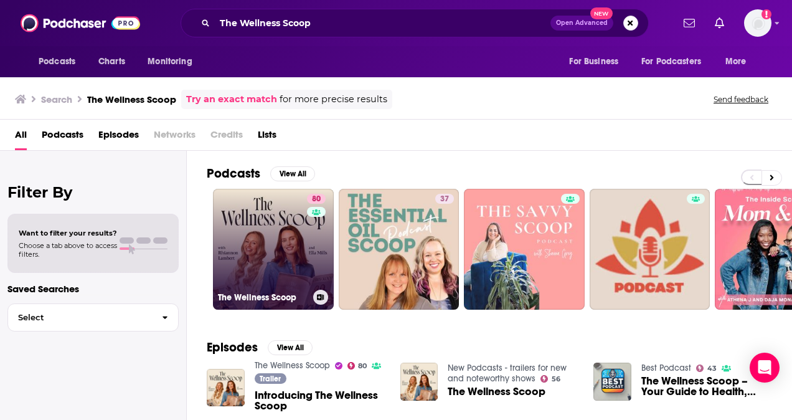
click at [272, 256] on link "80 The Wellness Scoop" at bounding box center [273, 249] width 121 height 121
